Goal: Task Accomplishment & Management: Complete application form

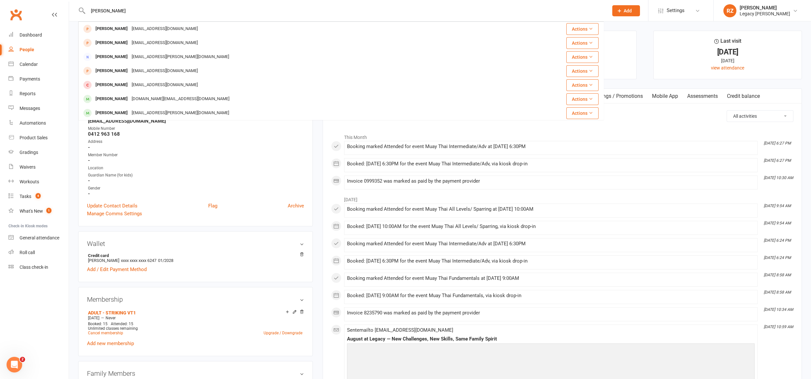
drag, startPoint x: 173, startPoint y: 6, endPoint x: 170, endPoint y: 9, distance: 4.6
click at [173, 6] on input "[PERSON_NAME]" at bounding box center [345, 10] width 518 height 9
click at [170, 9] on input "[PERSON_NAME]" at bounding box center [345, 10] width 518 height 9
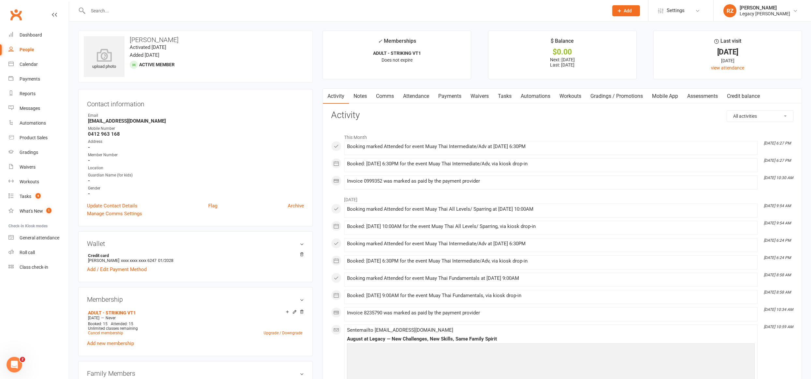
click at [156, 6] on input "text" at bounding box center [345, 10] width 518 height 9
click at [153, 9] on input "text" at bounding box center [345, 10] width 518 height 9
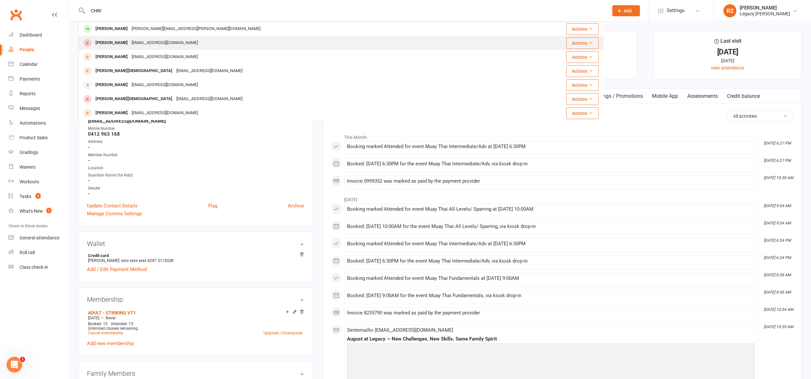
type input "CHRI"
click at [130, 43] on div "[EMAIL_ADDRESS][DOMAIN_NAME]" at bounding box center [165, 42] width 70 height 9
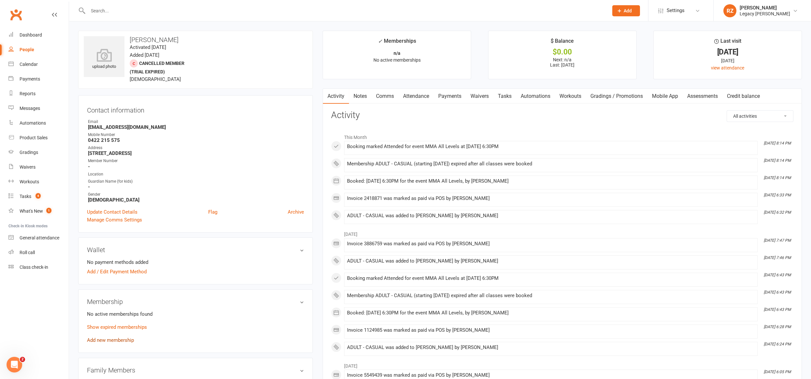
click at [112, 340] on link "Add new membership" at bounding box center [110, 340] width 47 height 6
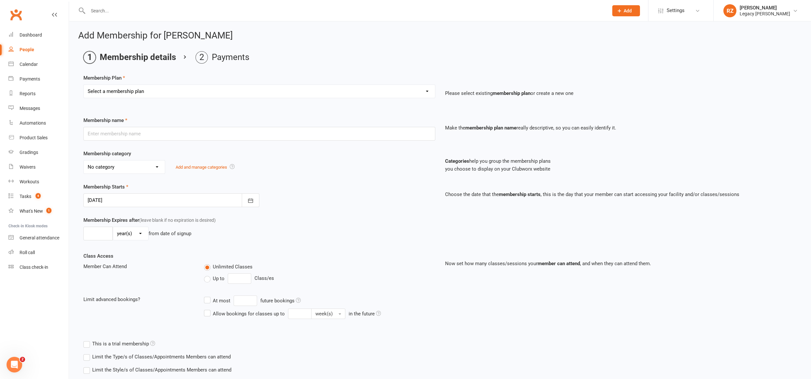
click at [148, 86] on select "Select a membership plan Create new Membership Plan ADULT - FREE TRIAL WEEK ADU…" at bounding box center [259, 91] width 351 height 13
select select "7"
click at [84, 85] on select "Select a membership plan Create new Membership Plan ADULT - FREE TRIAL WEEK ADU…" at bounding box center [259, 91] width 351 height 13
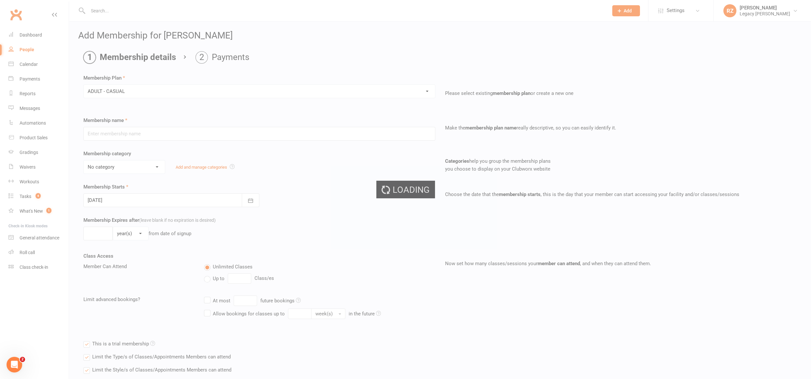
type input "ADULT - CASUAL"
select select "0"
type input "1"
select select "0"
type input "1"
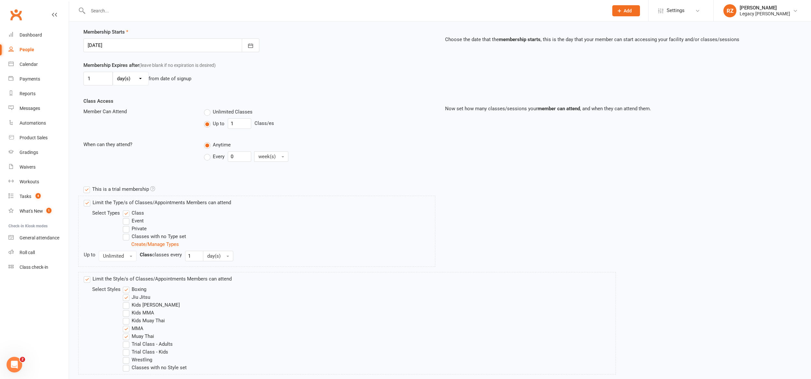
scroll to position [195, 0]
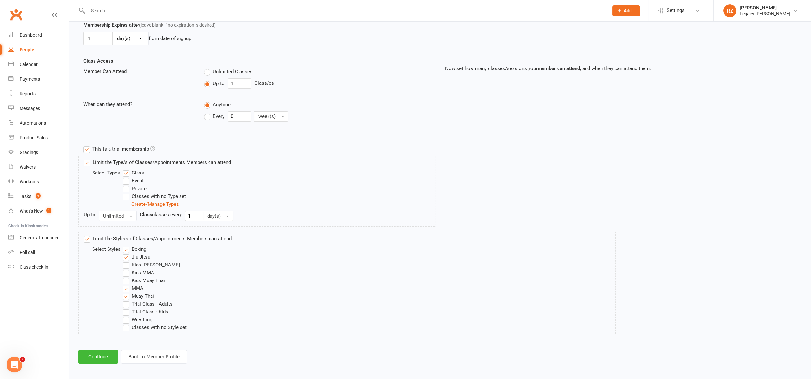
click at [94, 360] on div "Add Membership for [PERSON_NAME] Membership details Payments Membership Plan Se…" at bounding box center [440, 100] width 742 height 546
click at [97, 357] on button "Continue" at bounding box center [98, 357] width 40 height 14
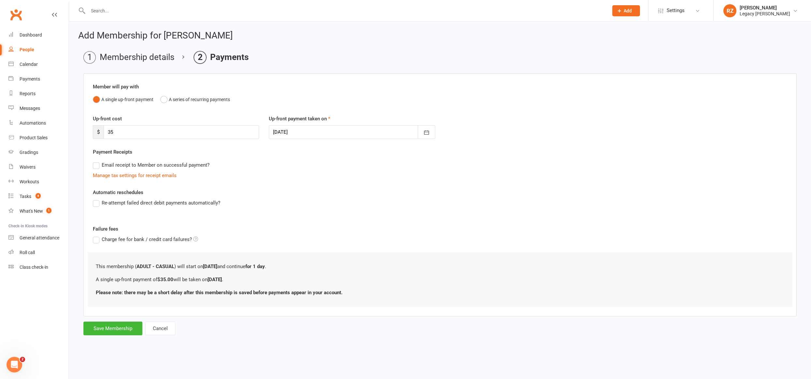
scroll to position [0, 0]
click at [130, 326] on button "Save Membership" at bounding box center [112, 328] width 59 height 14
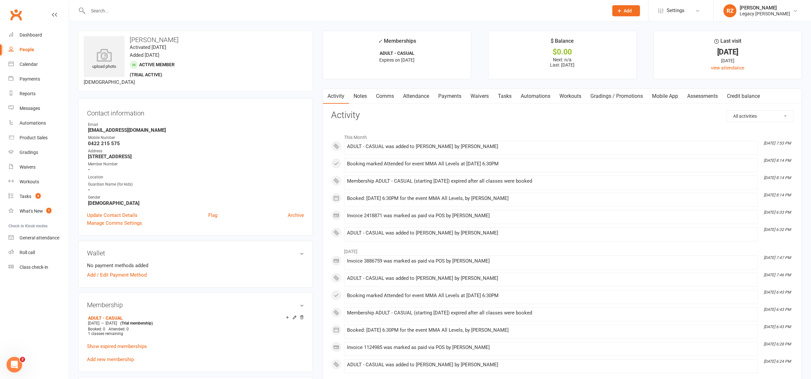
click at [458, 93] on link "Payments" at bounding box center [450, 96] width 32 height 15
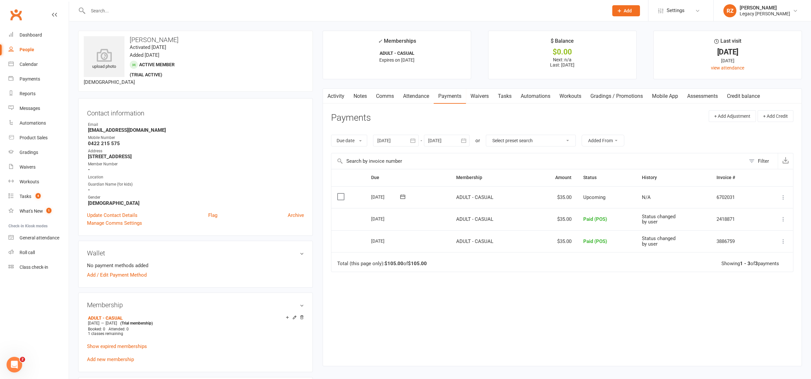
click at [784, 196] on icon at bounding box center [783, 197] width 7 height 7
click at [768, 224] on link "Mark as Paid (POS)" at bounding box center [755, 222] width 65 height 13
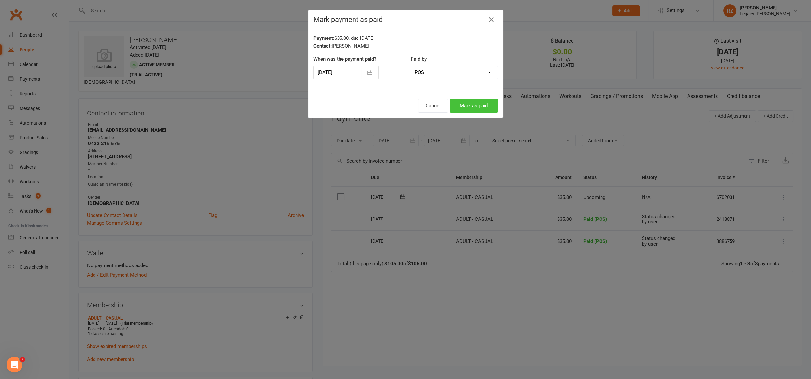
click at [471, 111] on button "Mark as paid" at bounding box center [474, 106] width 48 height 14
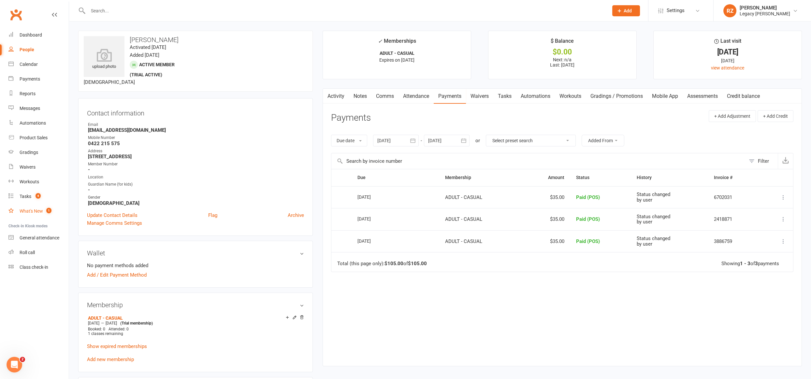
drag, startPoint x: 24, startPoint y: 211, endPoint x: 26, endPoint y: 207, distance: 4.5
click at [24, 211] on div "What's New" at bounding box center [31, 210] width 23 height 5
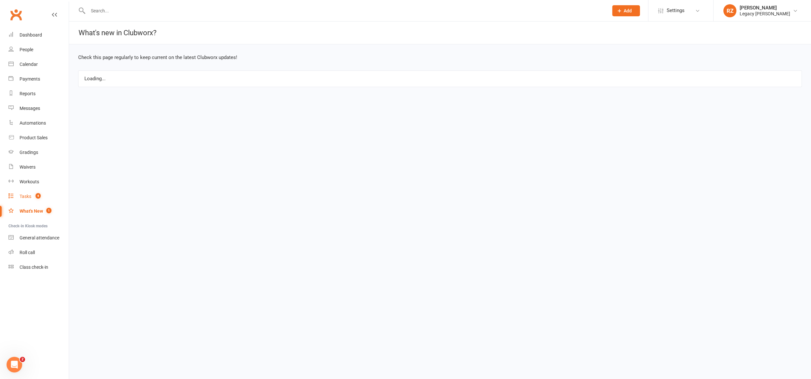
click at [31, 194] on div "Tasks" at bounding box center [26, 196] width 12 height 5
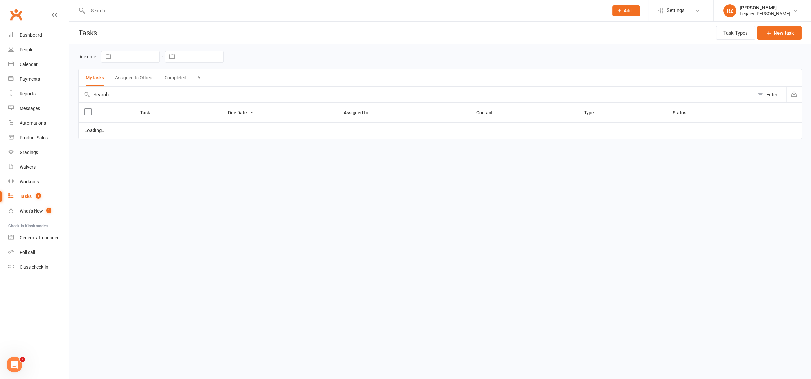
select select "waiting"
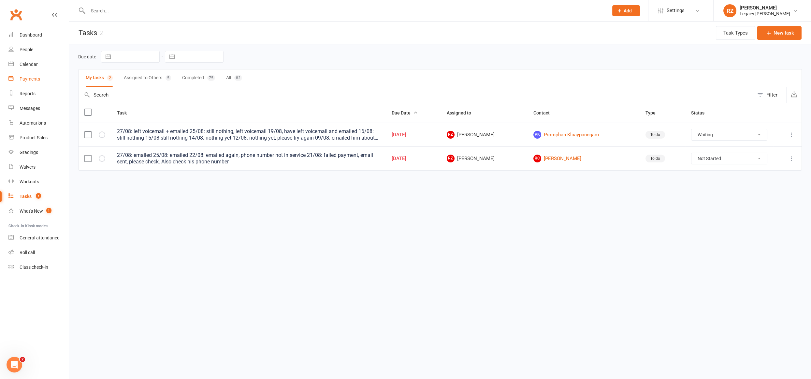
click at [36, 79] on div "Payments" at bounding box center [30, 78] width 21 height 5
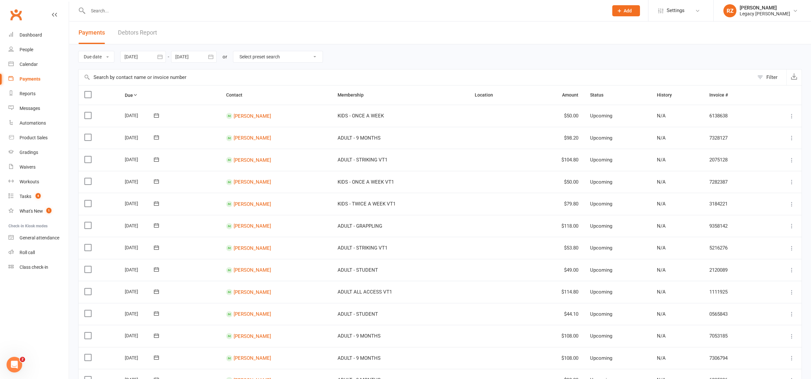
click at [147, 35] on link "Debtors Report" at bounding box center [137, 33] width 39 height 22
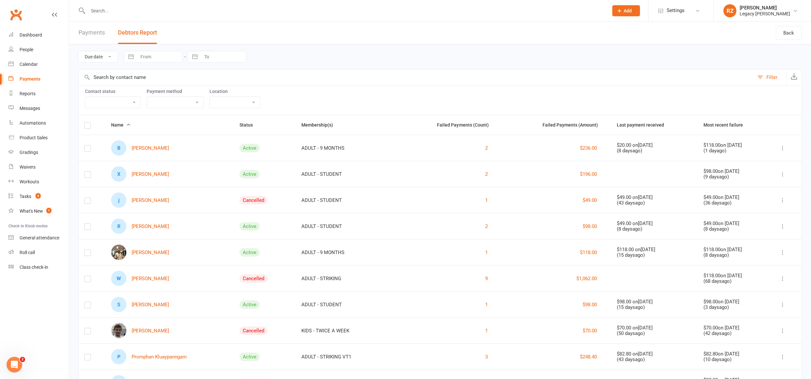
click at [129, 105] on select "Active member Suspended member Cancelled member Not attending" at bounding box center [112, 102] width 55 height 11
select select "Active"
click at [85, 97] on select "Active member Suspended member Cancelled member Not attending" at bounding box center [112, 102] width 55 height 11
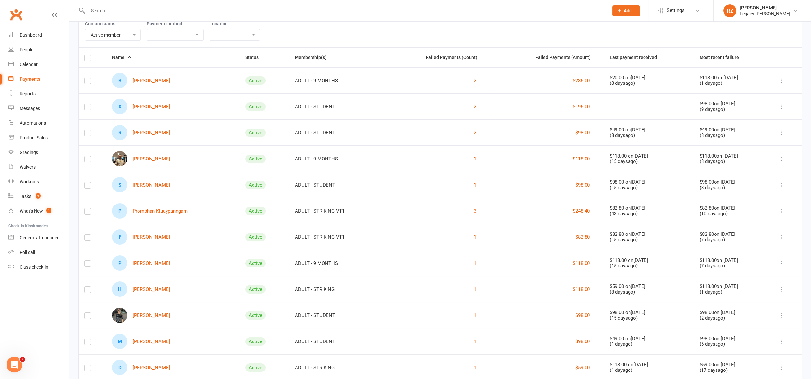
scroll to position [85, 0]
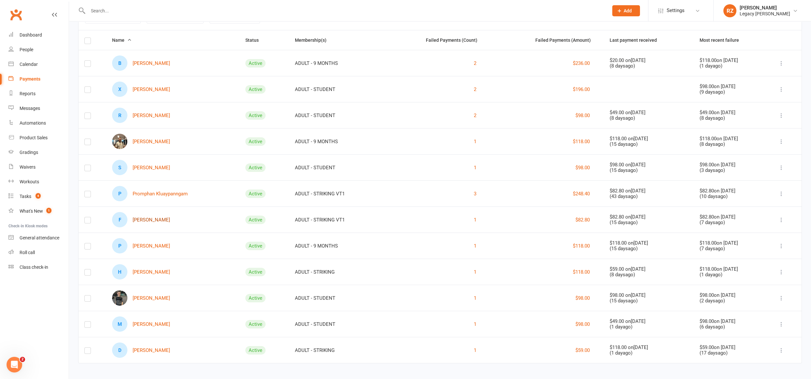
click at [149, 216] on link "F [PERSON_NAME]" at bounding box center [141, 219] width 58 height 15
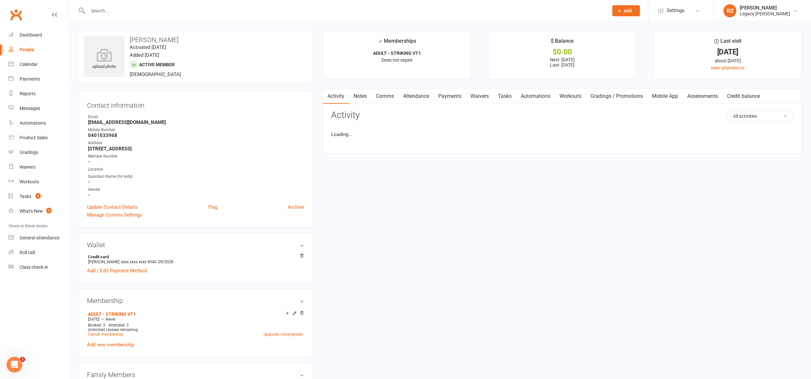
click at [453, 93] on link "Payments" at bounding box center [450, 96] width 32 height 15
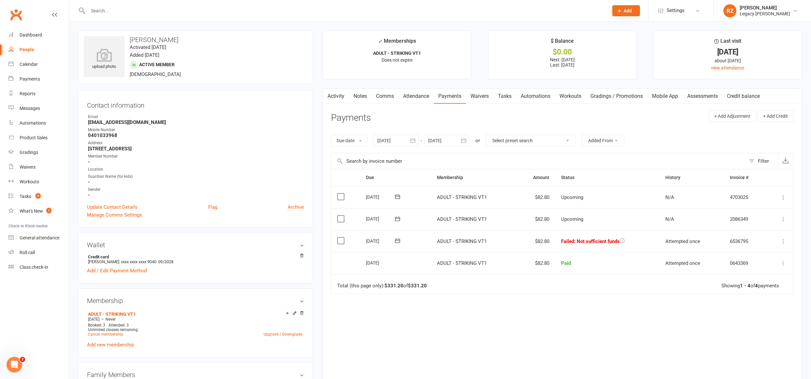
click at [395, 238] on icon at bounding box center [397, 240] width 7 height 7
click at [447, 291] on span "11" at bounding box center [449, 290] width 5 height 5
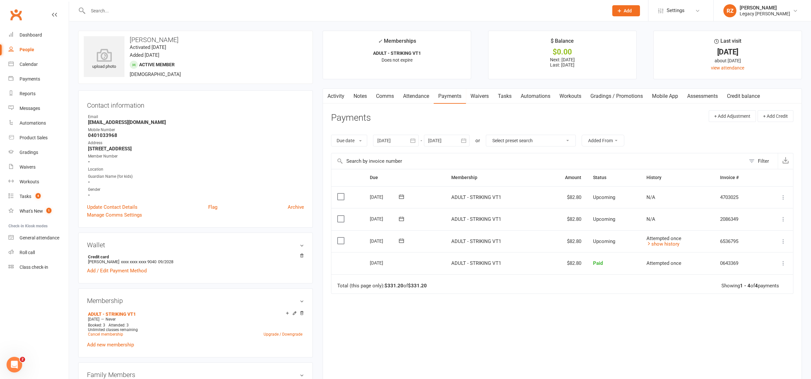
click at [156, 14] on input "text" at bounding box center [345, 10] width 518 height 9
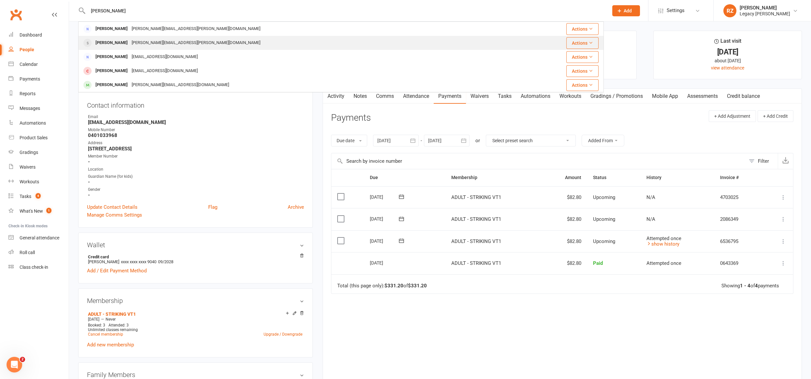
type input "[PERSON_NAME]"
click at [135, 45] on div "[PERSON_NAME][EMAIL_ADDRESS][PERSON_NAME][DOMAIN_NAME]" at bounding box center [196, 42] width 133 height 9
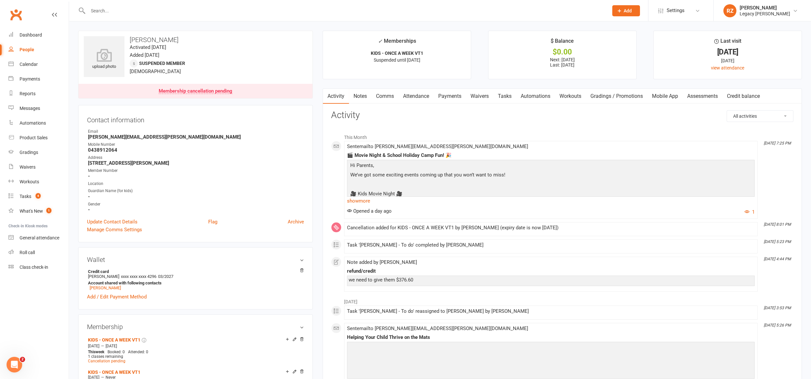
click at [452, 97] on link "Payments" at bounding box center [450, 96] width 32 height 15
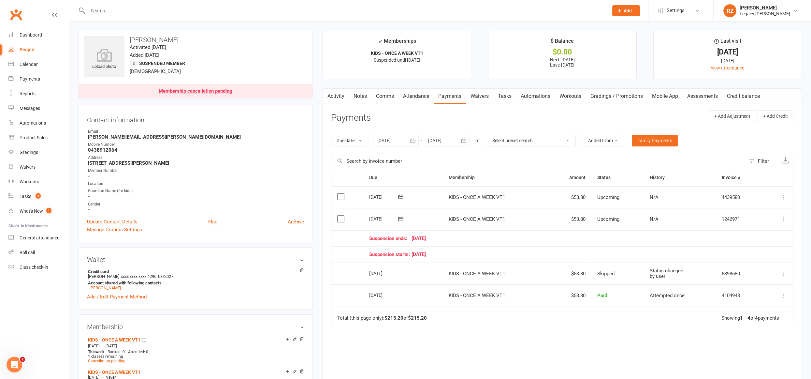
click at [391, 141] on div at bounding box center [396, 141] width 46 height 12
click at [381, 157] on icon "button" at bounding box center [383, 156] width 5 height 5
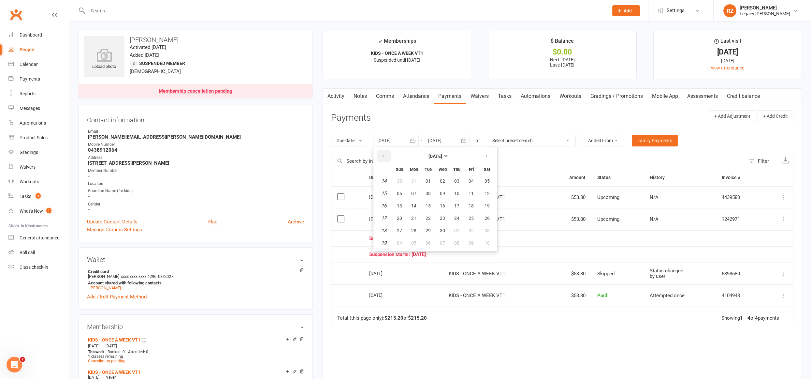
click at [381, 157] on icon "button" at bounding box center [383, 156] width 5 height 5
click at [402, 200] on button "09" at bounding box center [400, 206] width 14 height 12
type input "[DATE]"
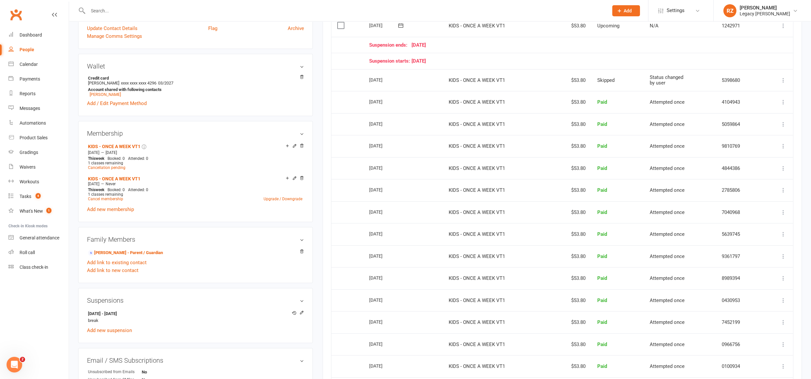
scroll to position [402, 0]
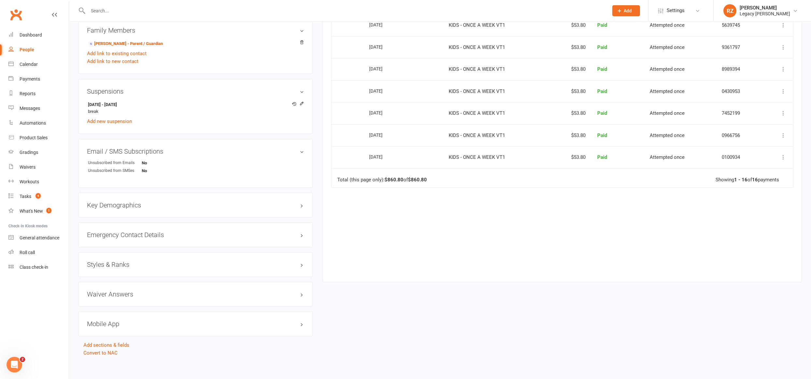
drag, startPoint x: 374, startPoint y: 156, endPoint x: 378, endPoint y: 140, distance: 16.0
click at [374, 155] on div "[DATE]" at bounding box center [384, 157] width 30 height 10
drag, startPoint x: 378, startPoint y: 138, endPoint x: 375, endPoint y: 127, distance: 10.7
click at [378, 137] on td "[DATE]" at bounding box center [403, 135] width 80 height 22
click at [374, 103] on td "[DATE]" at bounding box center [403, 113] width 80 height 22
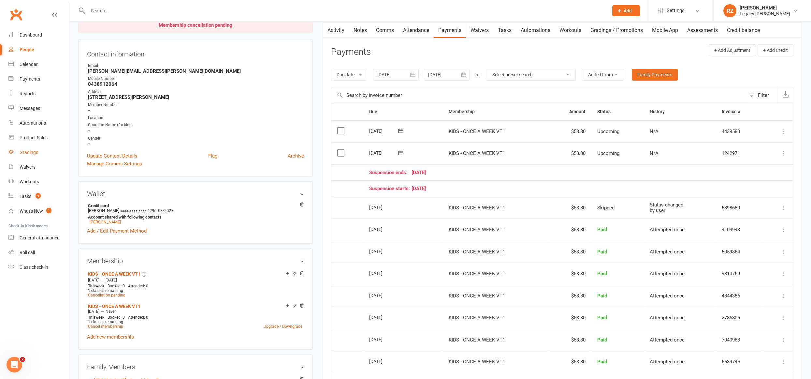
scroll to position [0, 0]
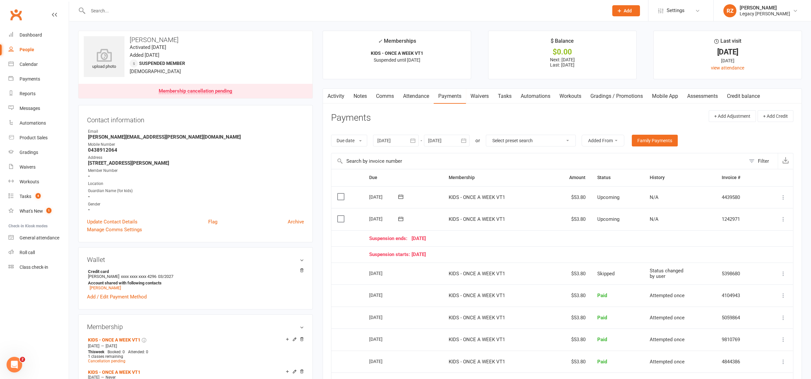
click at [34, 52] on link "People" at bounding box center [38, 49] width 60 height 15
